Goal: Transaction & Acquisition: Purchase product/service

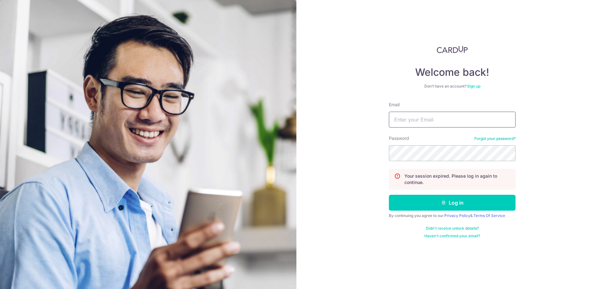
type input "tlanyi@hotmail.com"
click at [389, 194] on button "Log in" at bounding box center [452, 202] width 127 height 16
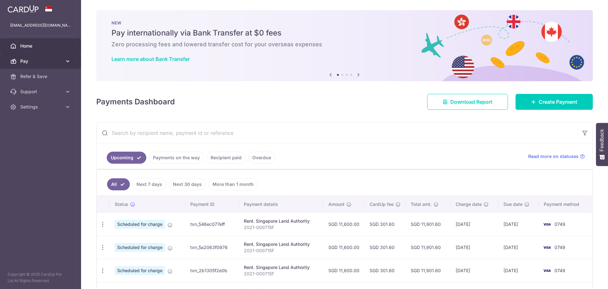
click at [30, 57] on link "Pay" at bounding box center [40, 61] width 81 height 15
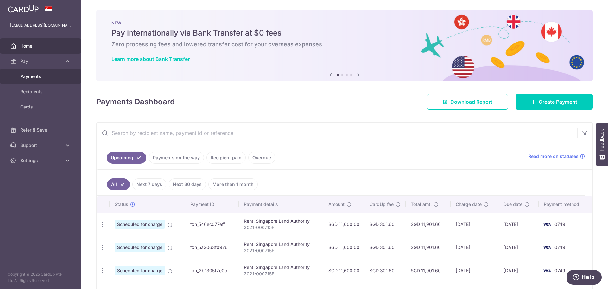
click at [35, 75] on span "Payments" at bounding box center [41, 76] width 42 height 6
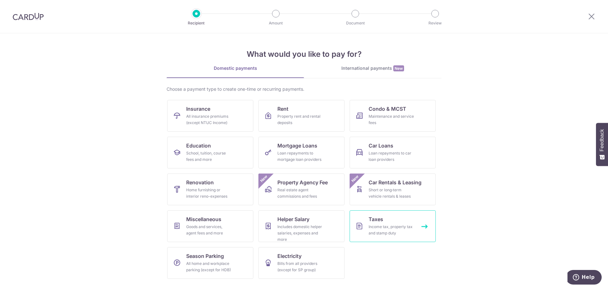
click at [371, 226] on div "Income tax, property tax and stamp duty" at bounding box center [392, 229] width 46 height 13
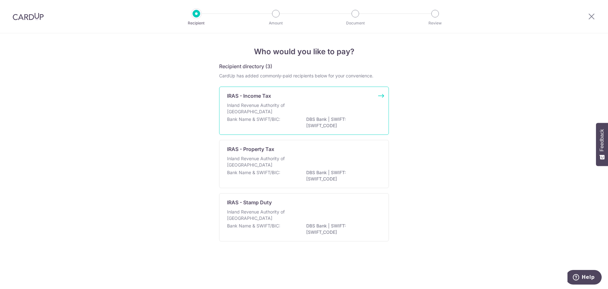
click at [275, 106] on p "Inland Revenue Authority of Singapore" at bounding box center [260, 108] width 67 height 13
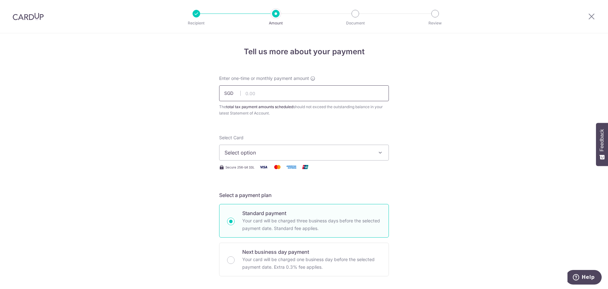
click at [260, 93] on input "text" at bounding box center [304, 93] width 170 height 16
paste input "$247,849.2"
type input "247,849.28"
click at [264, 150] on span "Select option" at bounding box center [299, 153] width 148 height 8
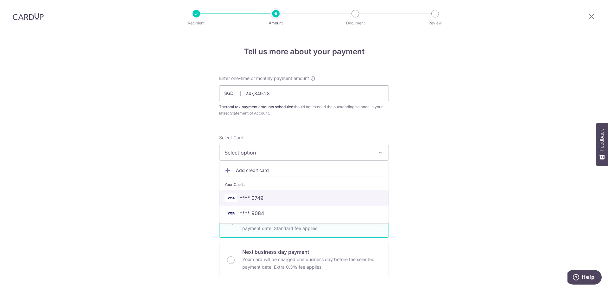
click at [264, 199] on span "**** 0749" at bounding box center [304, 198] width 159 height 8
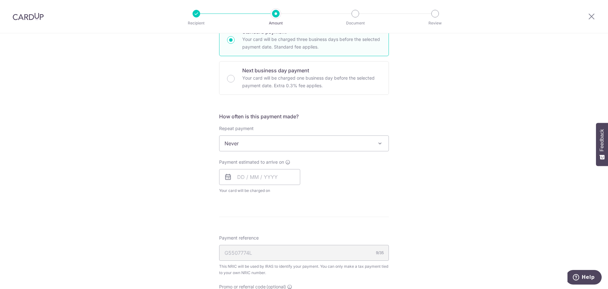
scroll to position [190, 0]
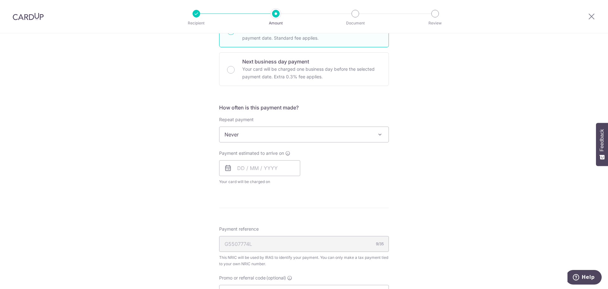
click at [252, 136] on span "Never" at bounding box center [303, 134] width 169 height 15
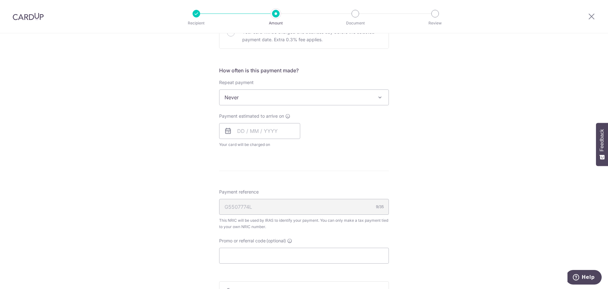
scroll to position [222, 0]
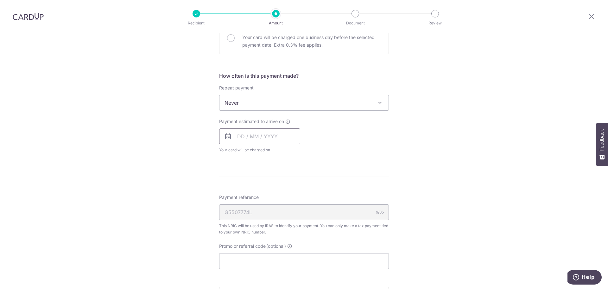
click at [254, 134] on input "text" at bounding box center [259, 136] width 81 height 16
click at [200, 201] on div "Tell us more about your payment Enter one-time or monthly payment amount SGD 24…" at bounding box center [304, 106] width 608 height 588
click at [265, 138] on input "text" at bounding box center [259, 136] width 81 height 16
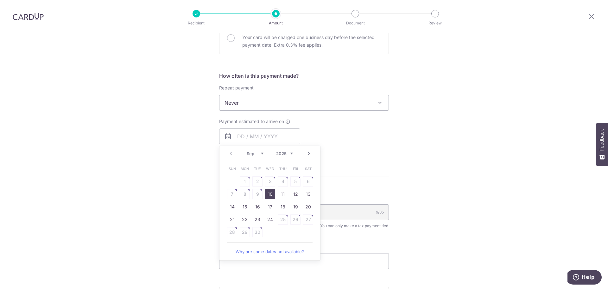
click at [260, 153] on select "Sep Oct Nov Dec" at bounding box center [255, 153] width 17 height 5
click at [247, 154] on select "Sep Oct Nov Dec" at bounding box center [255, 153] width 17 height 5
click at [261, 253] on link "Why are some dates not available?" at bounding box center [270, 251] width 86 height 13
click at [265, 220] on link "24" at bounding box center [270, 219] width 10 height 10
type input "[DATE]"
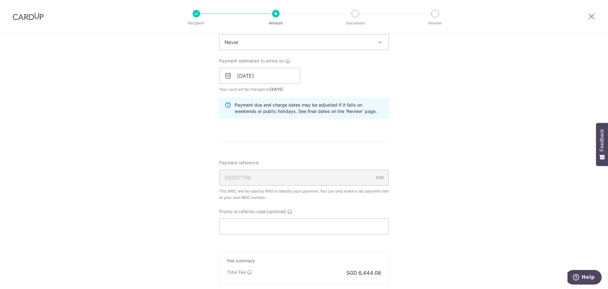
scroll to position [285, 0]
click at [271, 224] on input "Promo or referral code (optional)" at bounding box center [304, 223] width 170 height 16
paste input "168PTAX25"
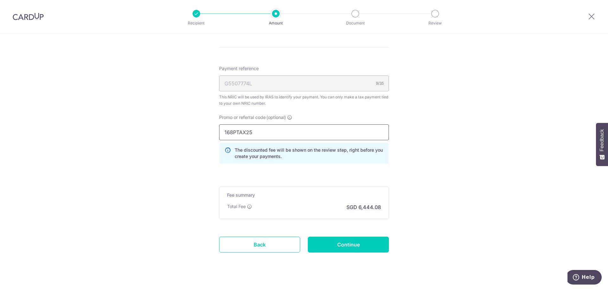
scroll to position [387, 0]
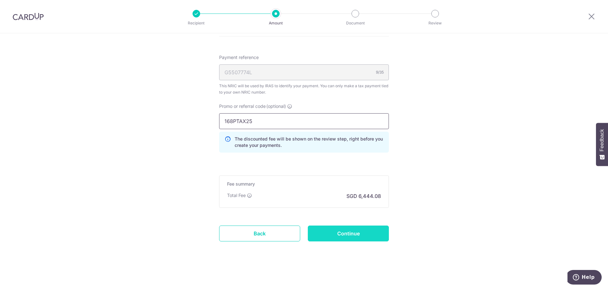
type input "168PTAX25"
click at [340, 232] on input "Continue" at bounding box center [348, 233] width 81 height 16
type input "Create Schedule"
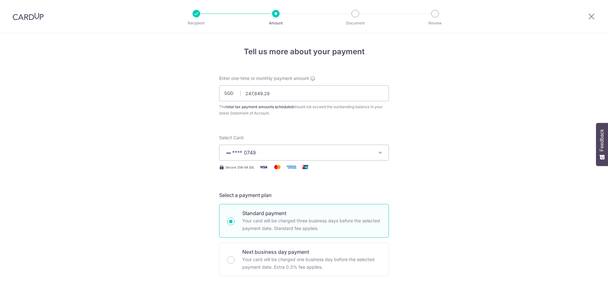
scroll to position [396, 0]
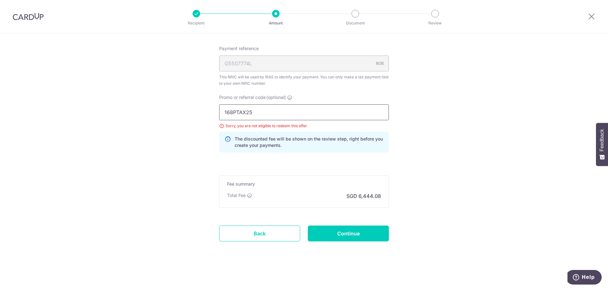
click at [267, 108] on input "168PTAX25" at bounding box center [304, 112] width 170 height 16
click at [221, 112] on input "168PTAX25" at bounding box center [304, 112] width 170 height 16
click at [348, 233] on input "Continue" at bounding box center [348, 233] width 81 height 16
type input "Update Schedule"
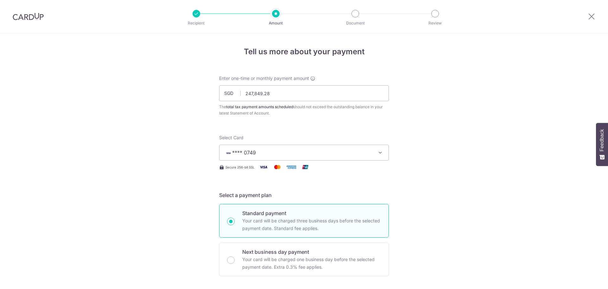
scroll to position [396, 0]
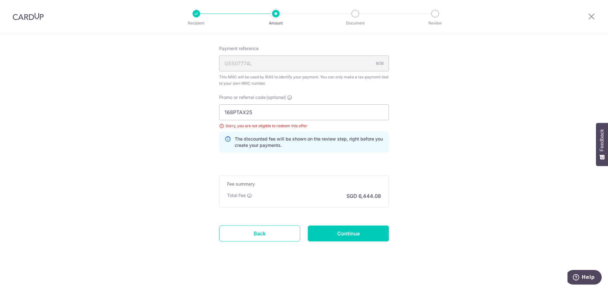
click at [227, 137] on icon at bounding box center [228, 142] width 6 height 13
click at [226, 141] on icon at bounding box center [228, 142] width 6 height 13
click at [220, 125] on div "Sorry, you are not eligible to redeem this offer" at bounding box center [304, 126] width 170 height 6
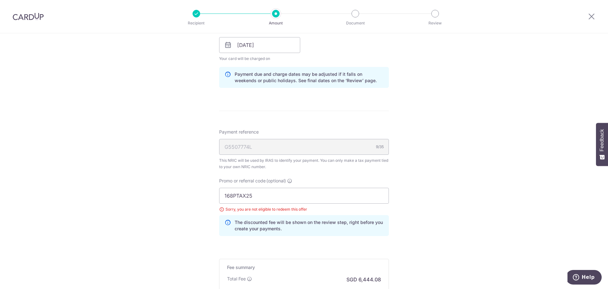
scroll to position [301, 0]
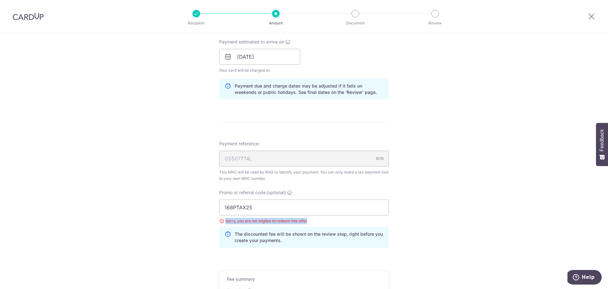
drag, startPoint x: 311, startPoint y: 219, endPoint x: 224, endPoint y: 219, distance: 87.1
click at [224, 219] on div "Sorry, you are not eligible to redeem this offer" at bounding box center [304, 221] width 170 height 6
copy div "Sorry, you are not eligible to redeem this offer"
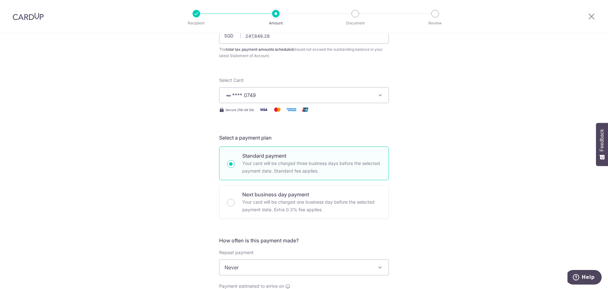
scroll to position [95, 0]
